Goal: Transaction & Acquisition: Book appointment/travel/reservation

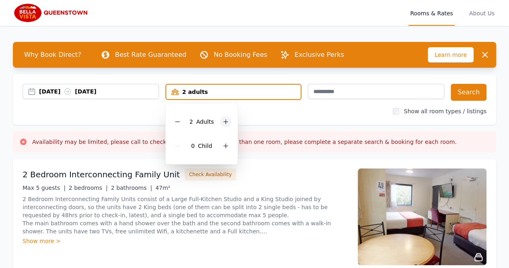
click at [223, 123] on icon at bounding box center [225, 121] width 6 height 6
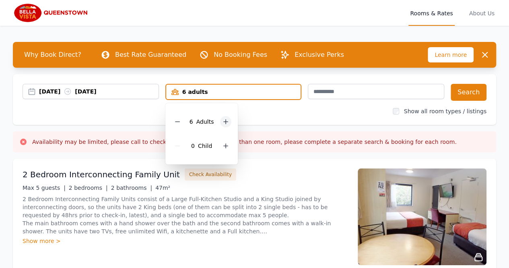
click at [223, 123] on icon at bounding box center [225, 121] width 6 height 6
click at [226, 142] on icon at bounding box center [229, 145] width 6 height 6
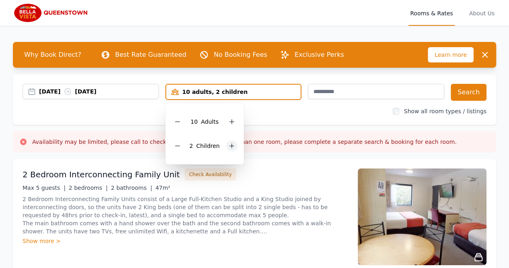
click at [226, 142] on div at bounding box center [231, 145] width 11 height 11
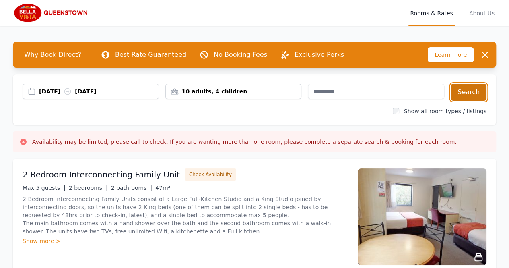
click at [469, 90] on button "Search" at bounding box center [469, 92] width 36 height 17
click at [475, 88] on button "Search" at bounding box center [469, 92] width 36 height 17
